Goal: Information Seeking & Learning: Learn about a topic

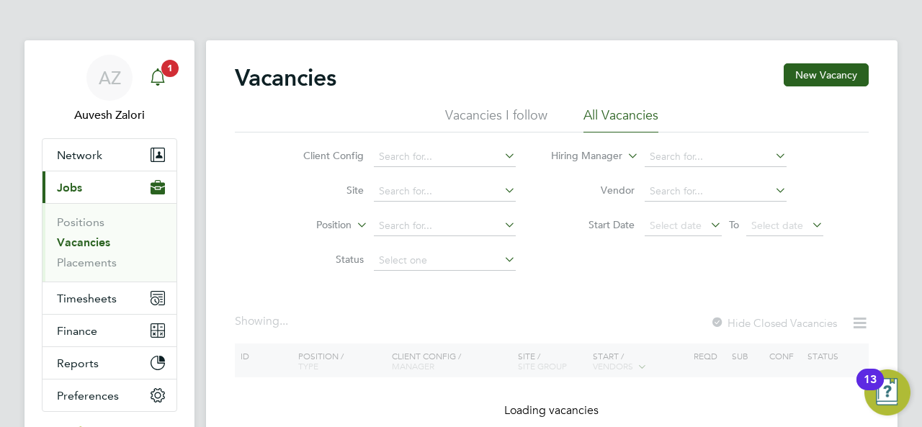
click at [156, 76] on icon "Main navigation" at bounding box center [157, 76] width 17 height 17
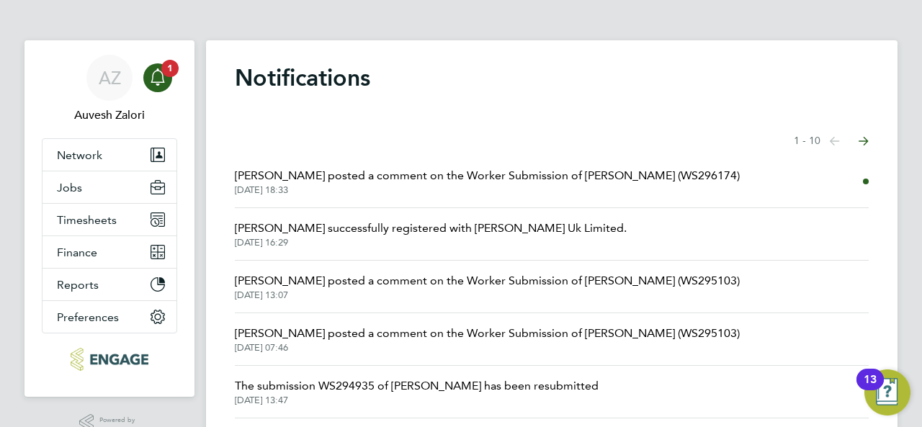
click at [384, 175] on span "[PERSON_NAME] posted a comment on the Worker Submission of [PERSON_NAME] (WS296…" at bounding box center [487, 175] width 505 height 17
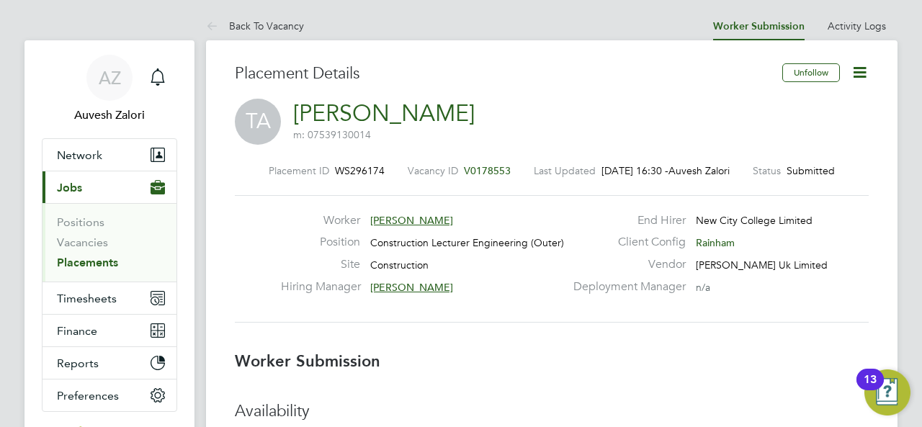
click at [160, 78] on icon "Main navigation" at bounding box center [157, 76] width 17 height 17
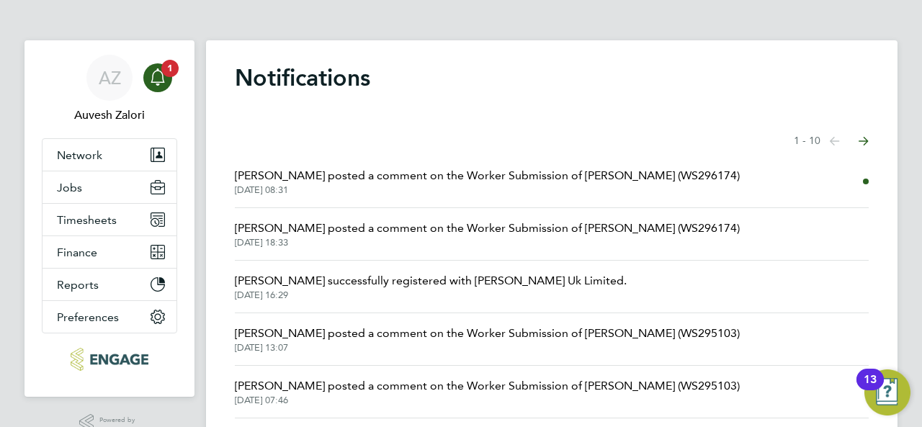
click at [491, 179] on span "[PERSON_NAME] posted a comment on the Worker Submission of [PERSON_NAME] (WS296…" at bounding box center [487, 175] width 505 height 17
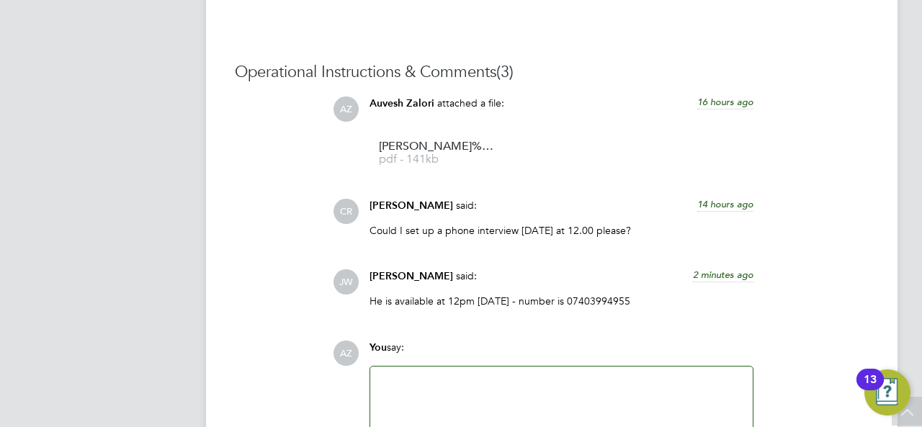
scroll to position [1368, 0]
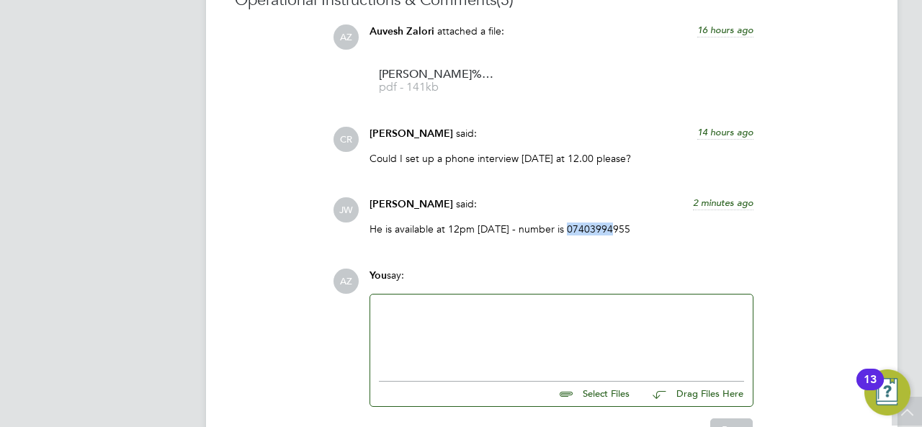
drag, startPoint x: 565, startPoint y: 230, endPoint x: 609, endPoint y: 230, distance: 43.2
click at [609, 230] on p "He is available at 12pm [DATE] - number is 07403994955" at bounding box center [561, 229] width 384 height 13
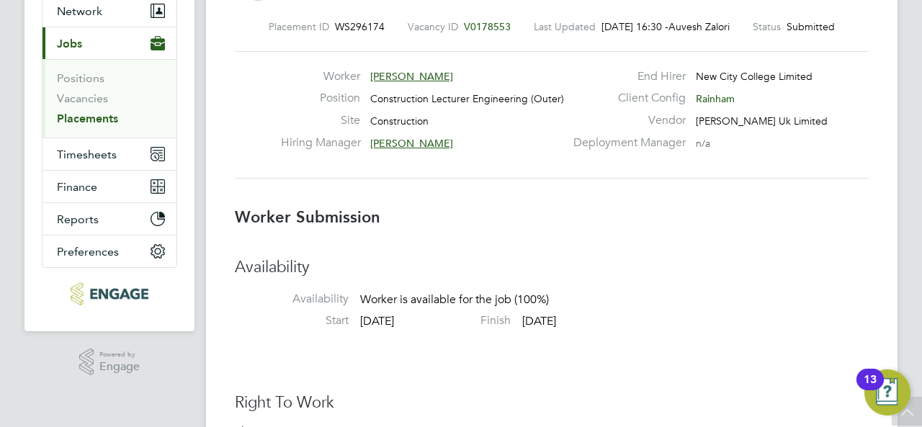
scroll to position [0, 0]
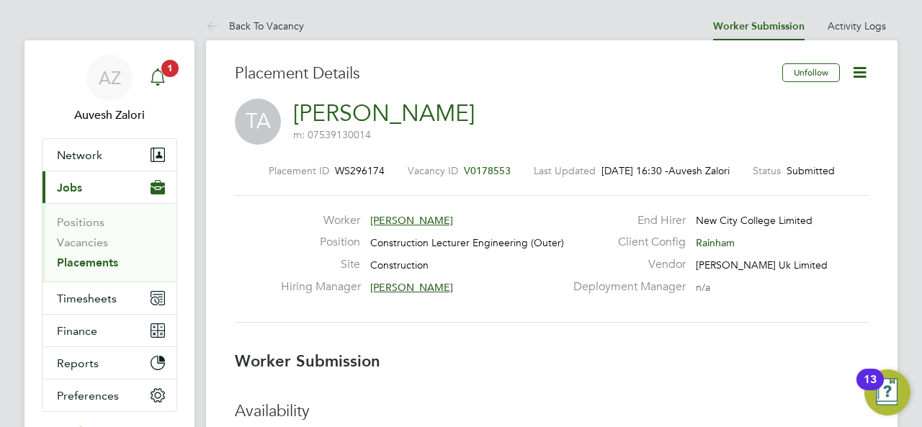
click at [162, 70] on span "1" at bounding box center [169, 68] width 17 height 17
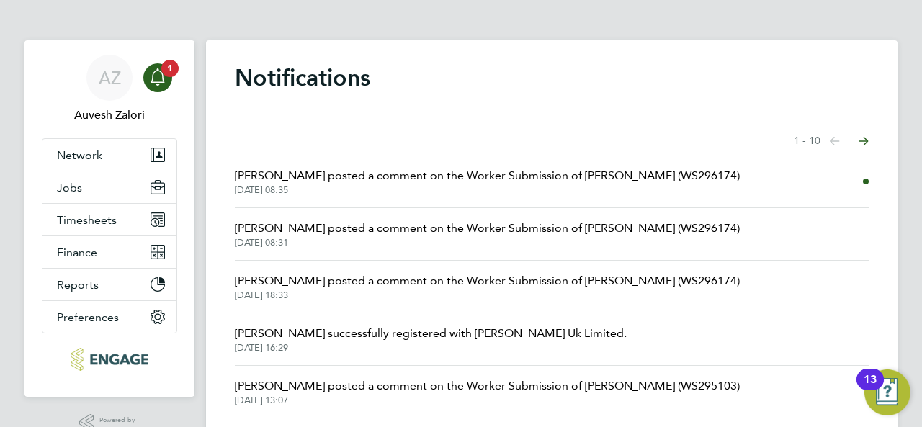
click at [424, 194] on span "[DATE] 08:35" at bounding box center [487, 190] width 505 height 12
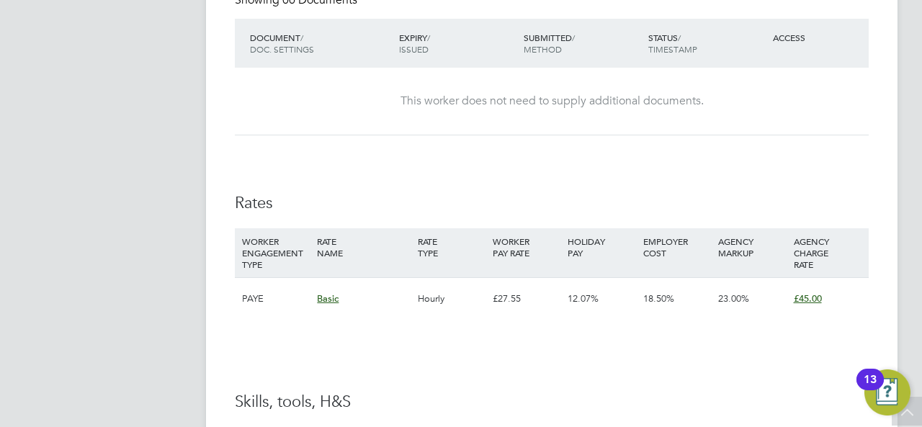
scroll to position [377, 0]
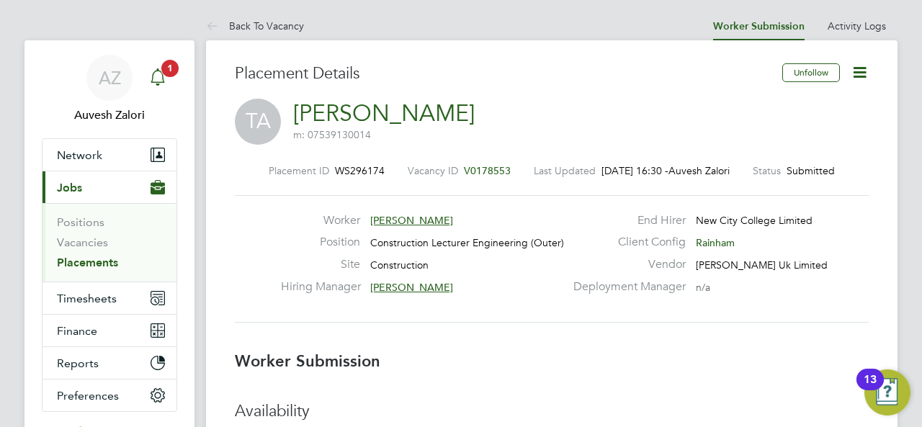
click at [160, 74] on icon "Main navigation" at bounding box center [157, 76] width 17 height 17
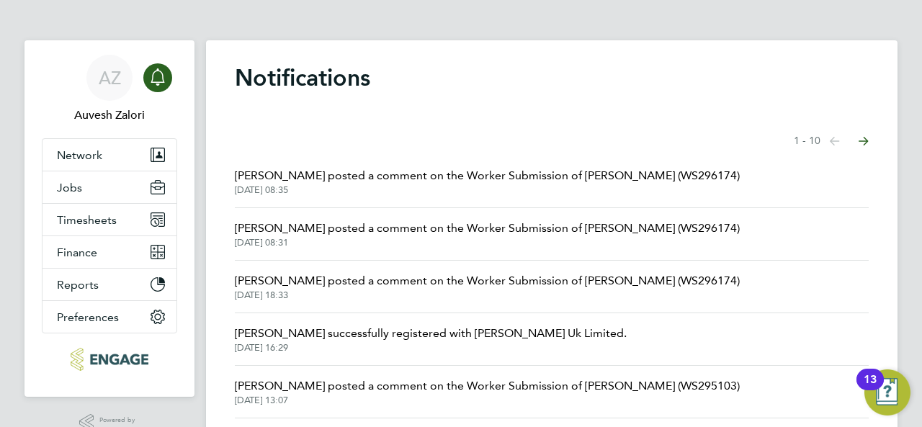
click at [394, 189] on span "[DATE] 08:35" at bounding box center [487, 190] width 505 height 12
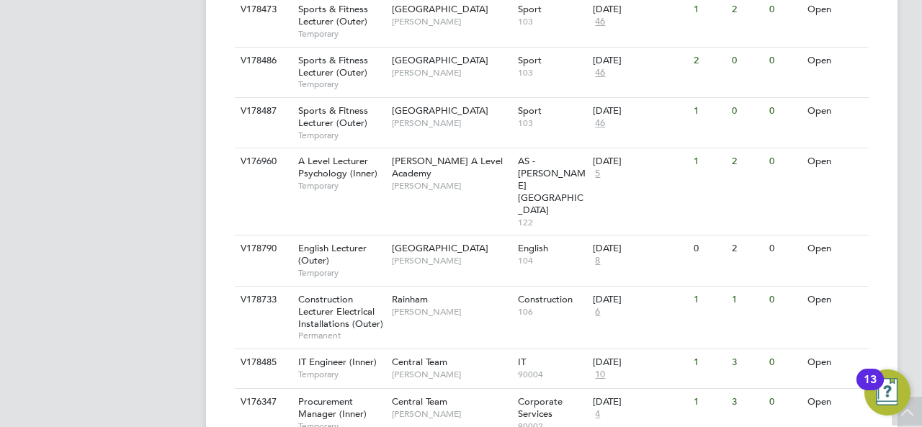
scroll to position [1664, 0]
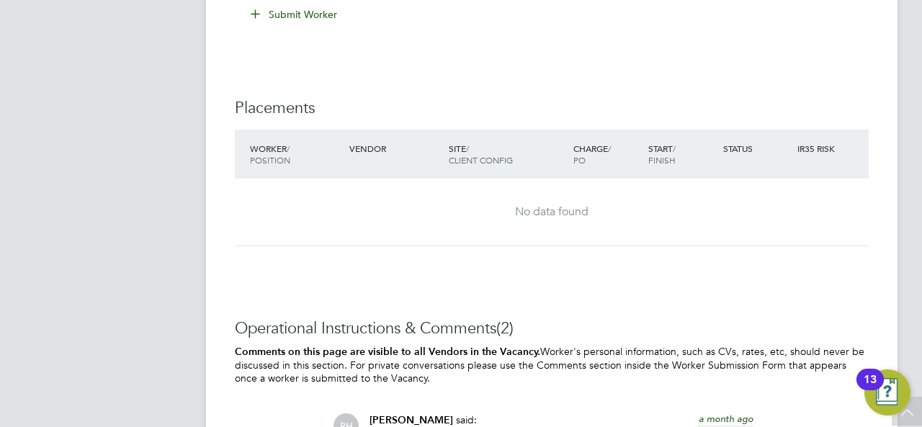
scroll to position [1224, 0]
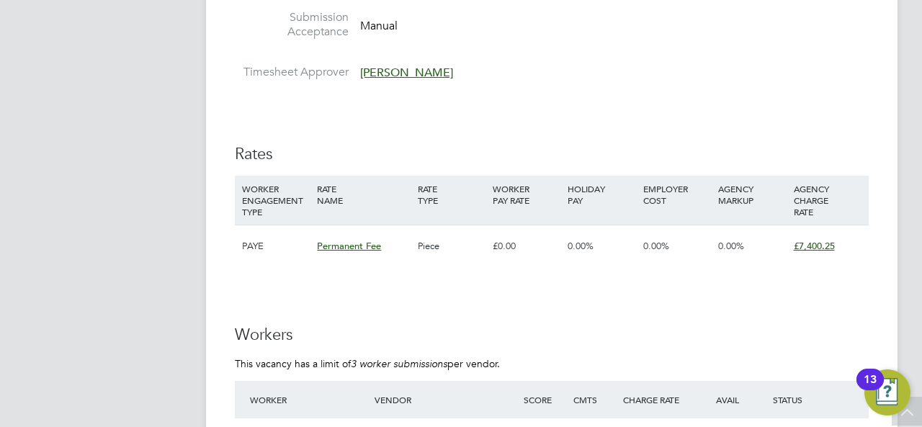
scroll to position [2741, 0]
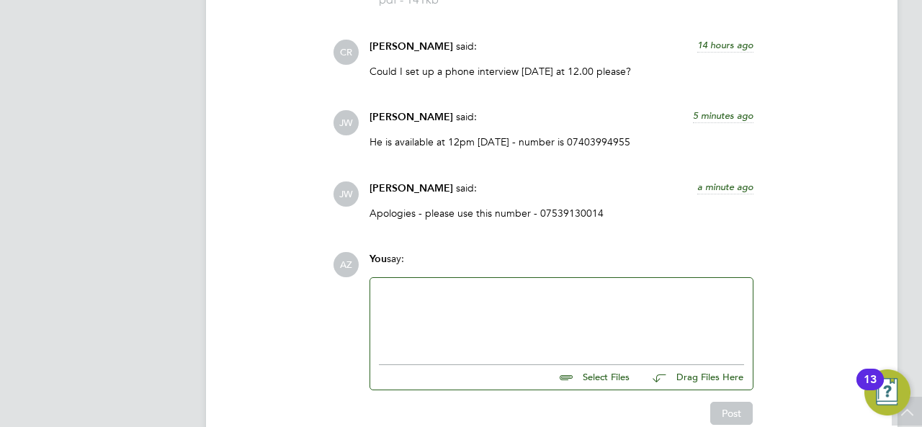
scroll to position [1311, 0]
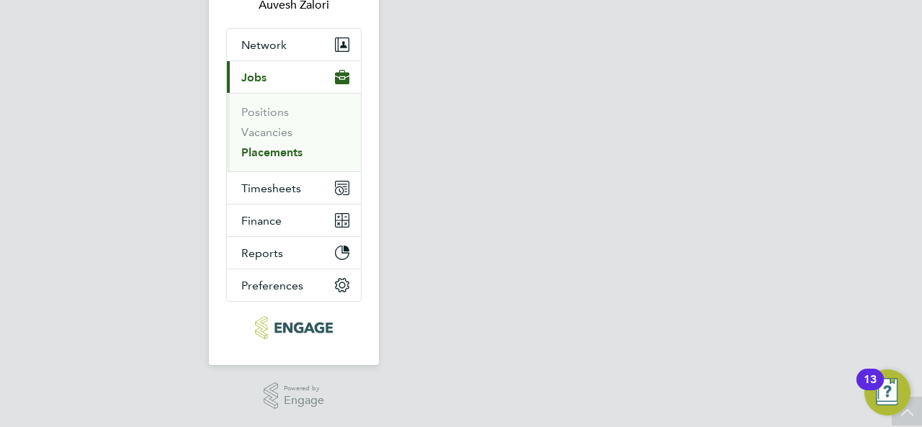
scroll to position [110, 0]
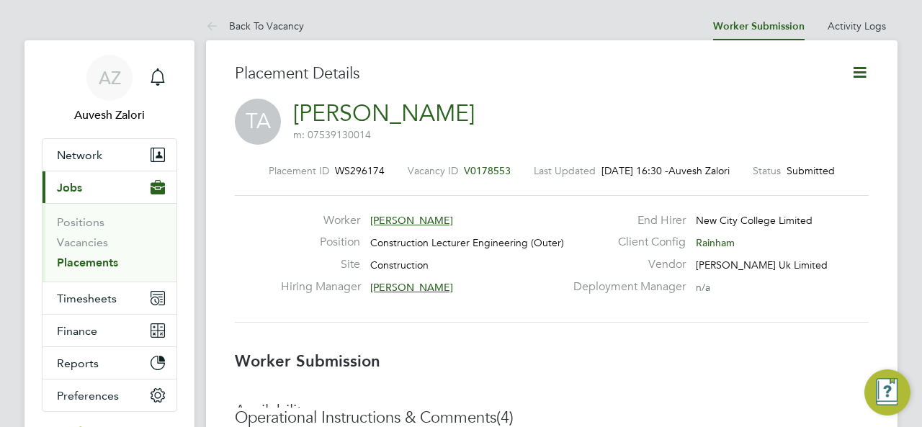
scroll to position [23, 284]
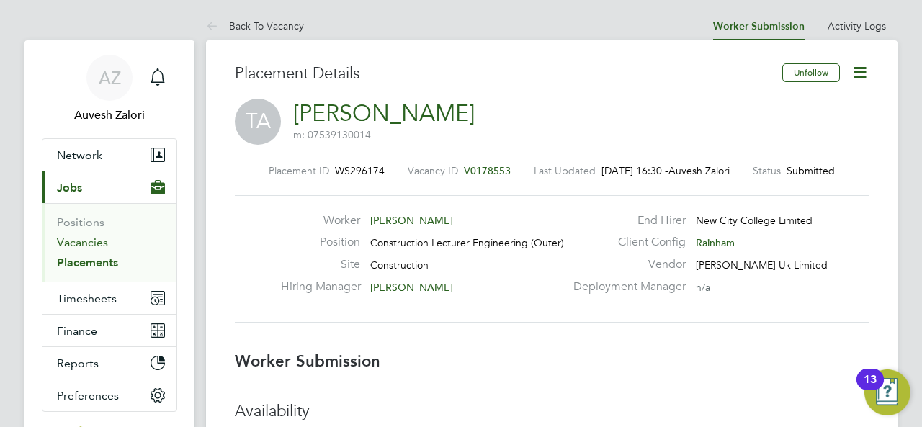
click at [97, 247] on link "Vacancies" at bounding box center [82, 242] width 51 height 14
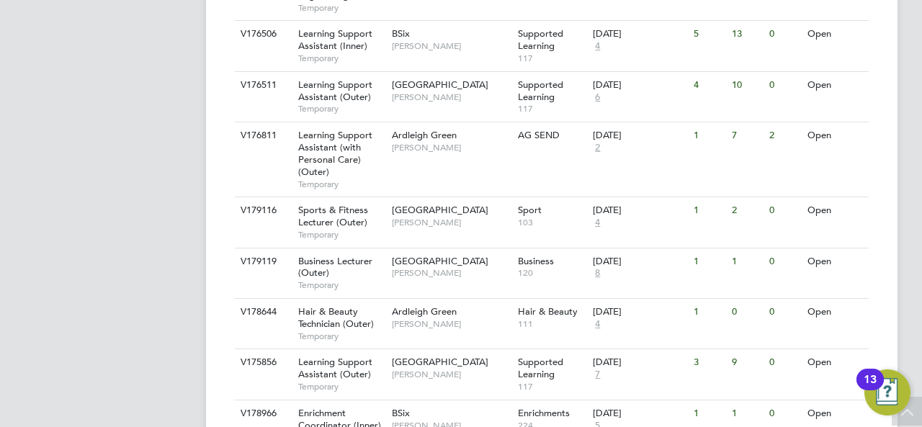
scroll to position [511, 0]
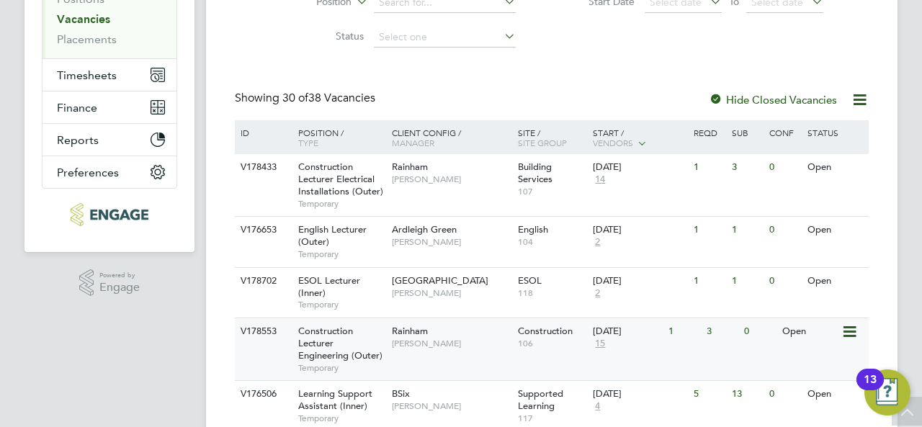
click at [324, 337] on span "Construction Lecturer Engineering (Outer)" at bounding box center [340, 343] width 84 height 37
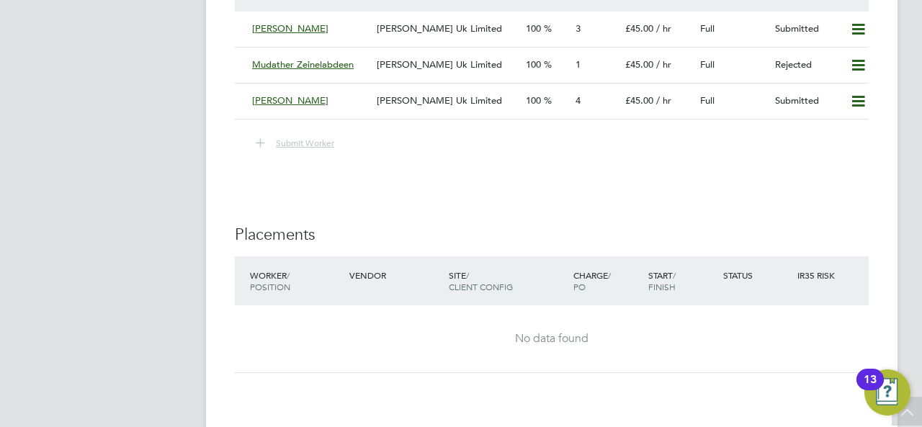
scroll to position [2520, 0]
